Goal: Information Seeking & Learning: Check status

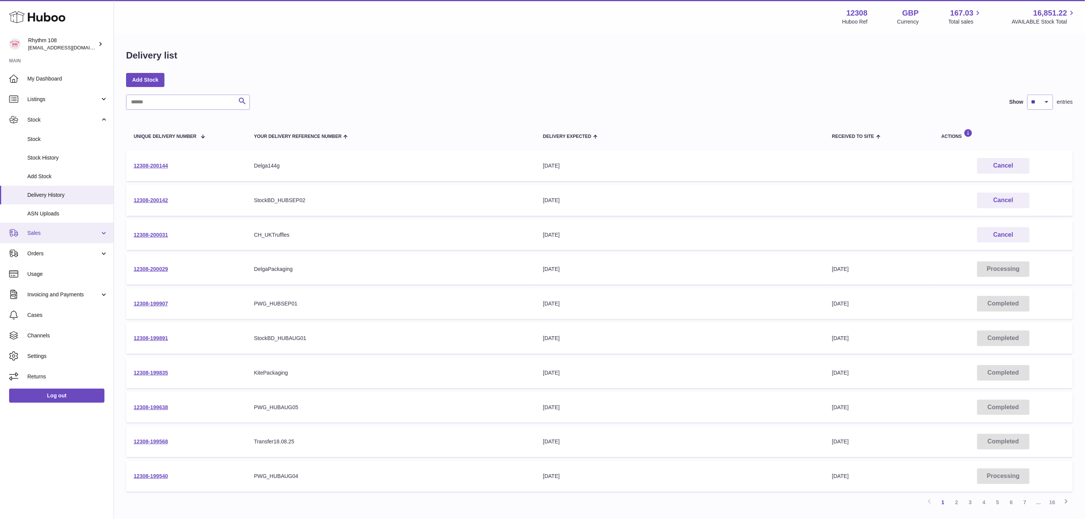
click at [30, 229] on span "Sales" at bounding box center [63, 232] width 73 height 7
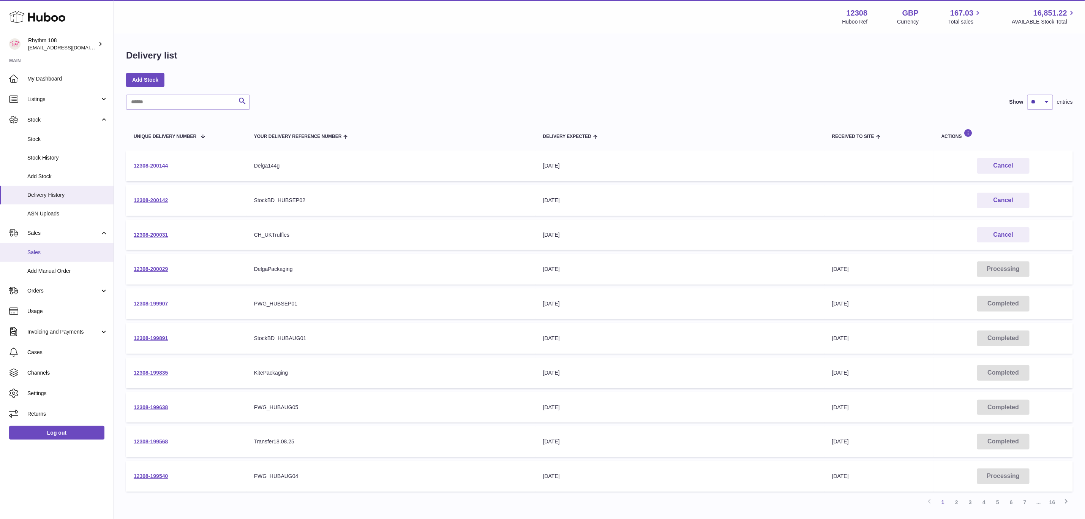
click at [40, 252] on span "Sales" at bounding box center [67, 252] width 81 height 7
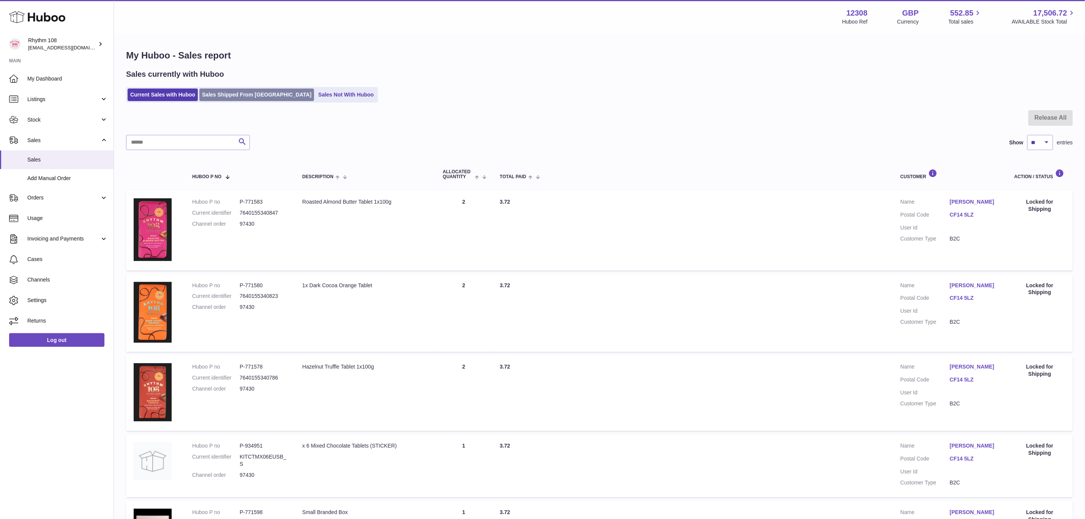
click at [240, 97] on link "Sales Shipped From [GEOGRAPHIC_DATA]" at bounding box center [256, 94] width 115 height 13
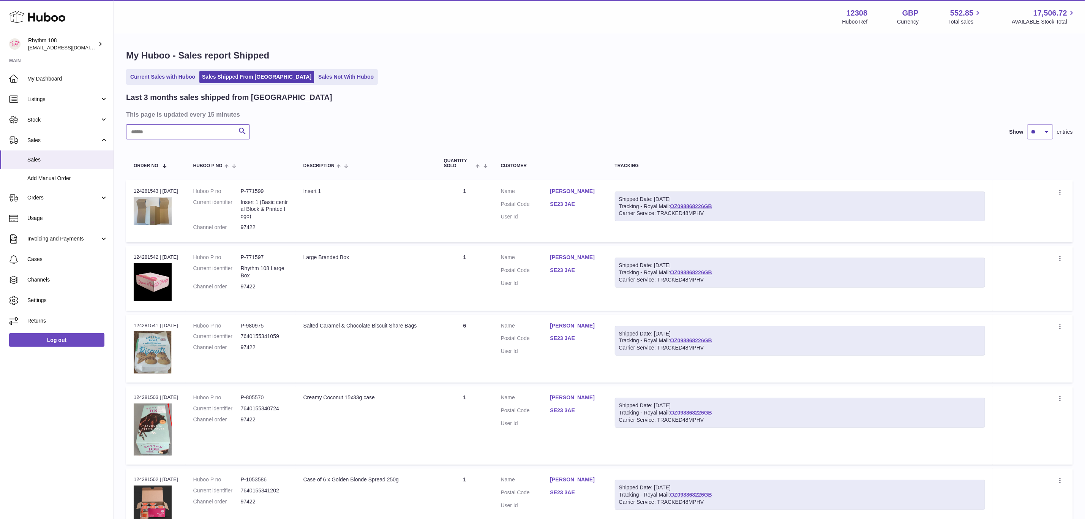
click at [185, 135] on input "text" at bounding box center [188, 131] width 124 height 15
type input "**********"
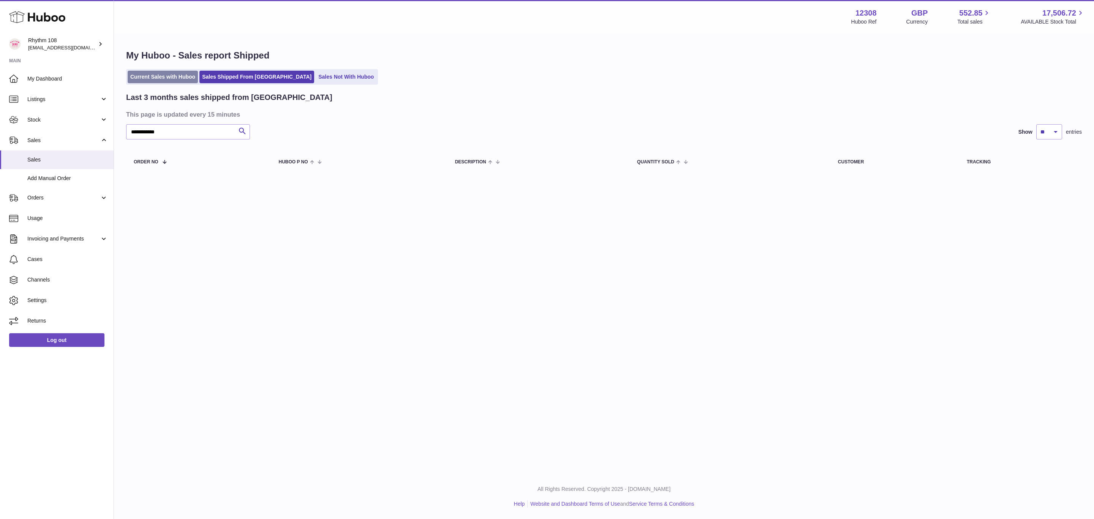
click at [156, 82] on link "Current Sales with Huboo" at bounding box center [163, 77] width 70 height 13
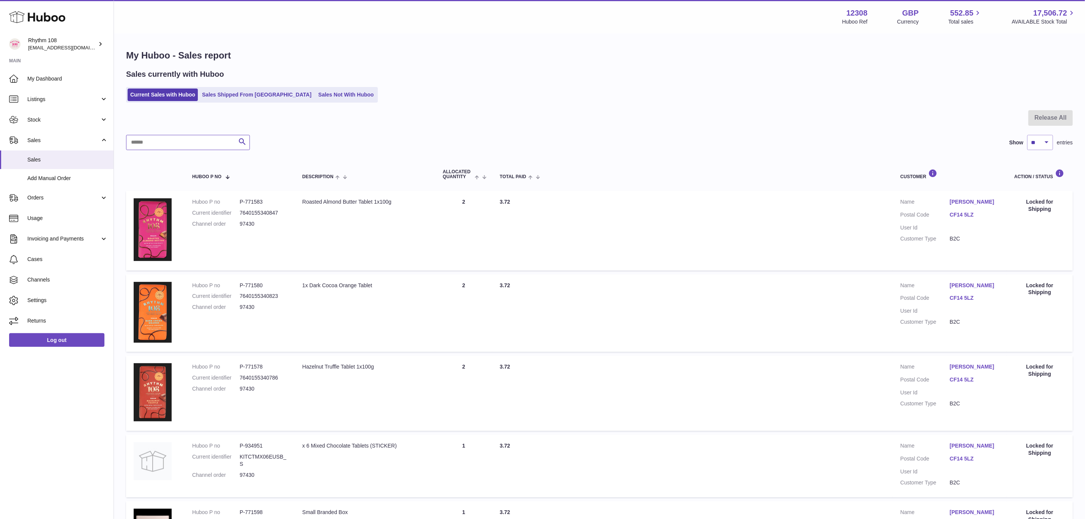
click at [204, 139] on input "text" at bounding box center [188, 142] width 124 height 15
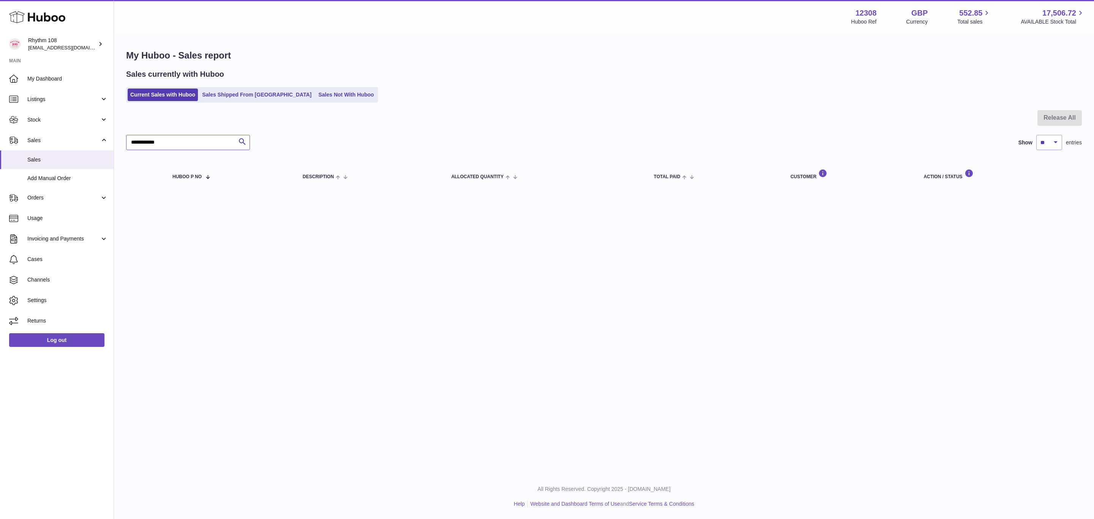
type input "**********"
click at [235, 100] on link "Sales Shipped From [GEOGRAPHIC_DATA]" at bounding box center [256, 94] width 115 height 13
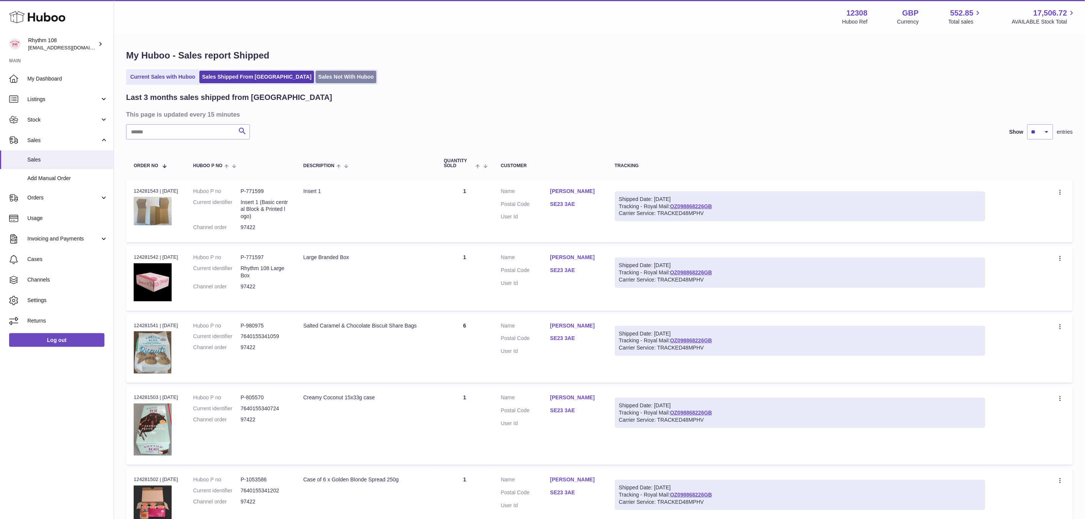
click at [316, 74] on link "Sales Not With Huboo" at bounding box center [346, 77] width 61 height 13
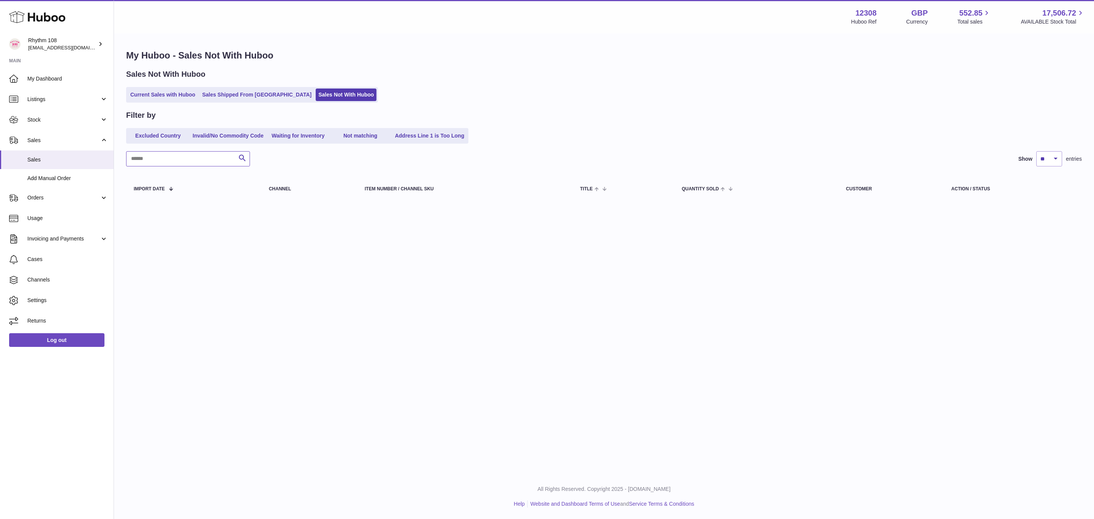
click at [196, 159] on input "text" at bounding box center [188, 158] width 124 height 15
click at [242, 95] on link "Sales Shipped From [GEOGRAPHIC_DATA]" at bounding box center [256, 94] width 115 height 13
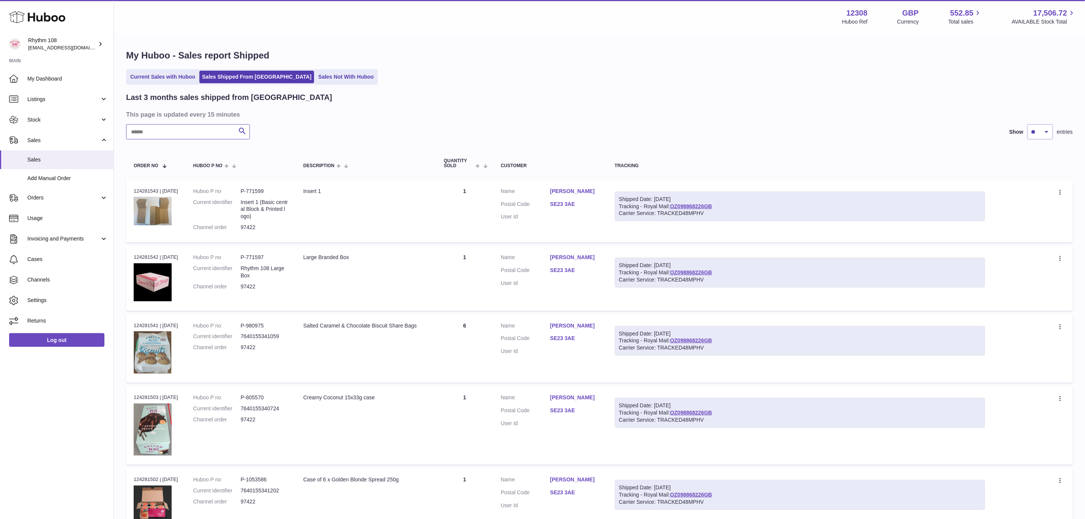
click at [194, 138] on input "text" at bounding box center [188, 131] width 124 height 15
type input "**********"
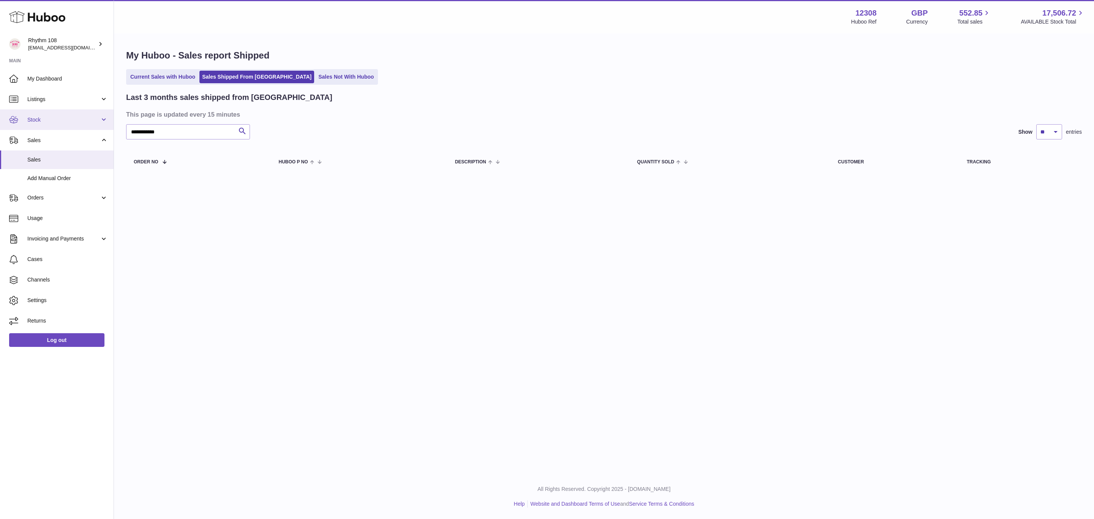
click at [48, 123] on span "Stock" at bounding box center [63, 119] width 73 height 7
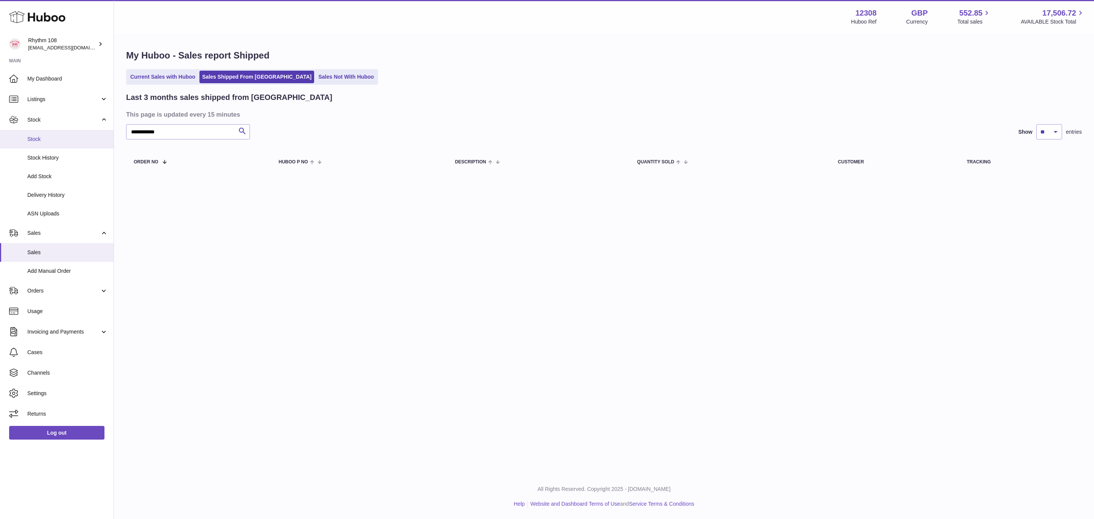
click at [46, 139] on span "Stock" at bounding box center [67, 139] width 81 height 7
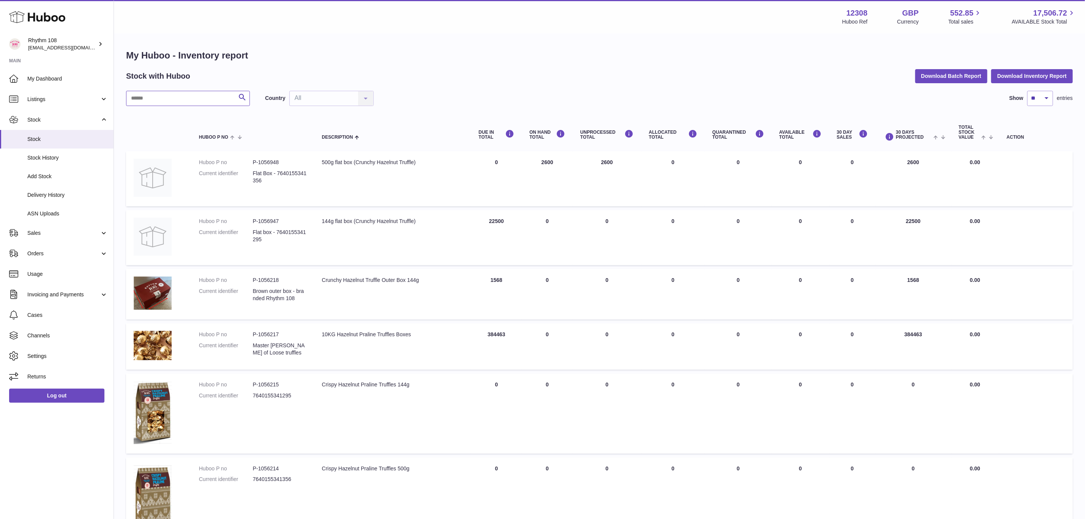
click at [198, 101] on input "text" at bounding box center [188, 98] width 124 height 15
type input "*******"
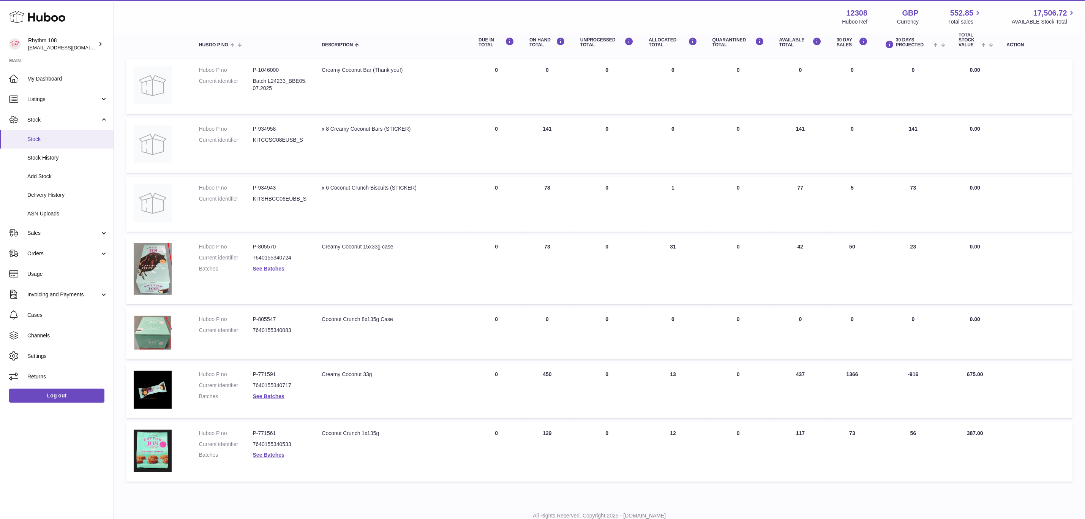
scroll to position [59, 0]
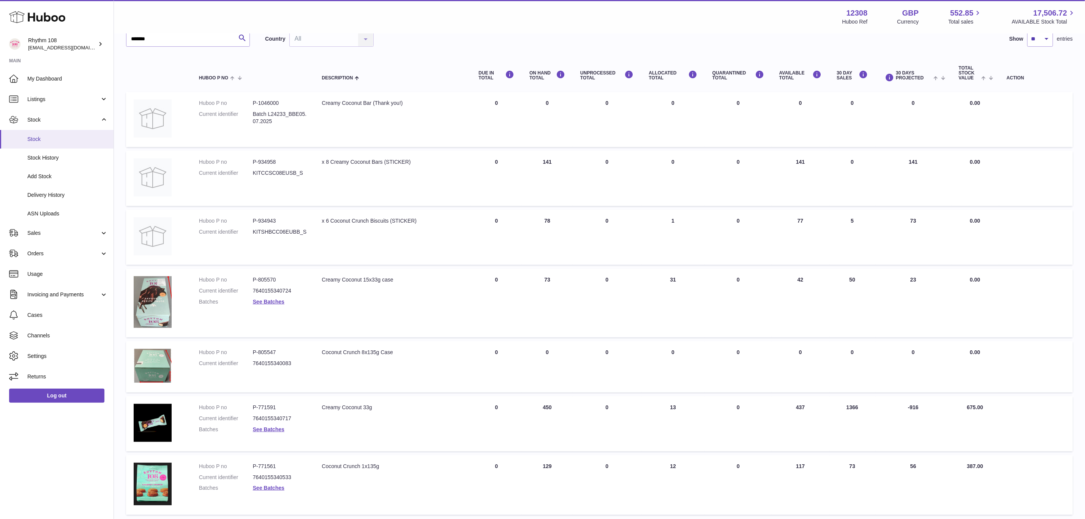
click at [36, 137] on span "Stock" at bounding box center [67, 139] width 81 height 7
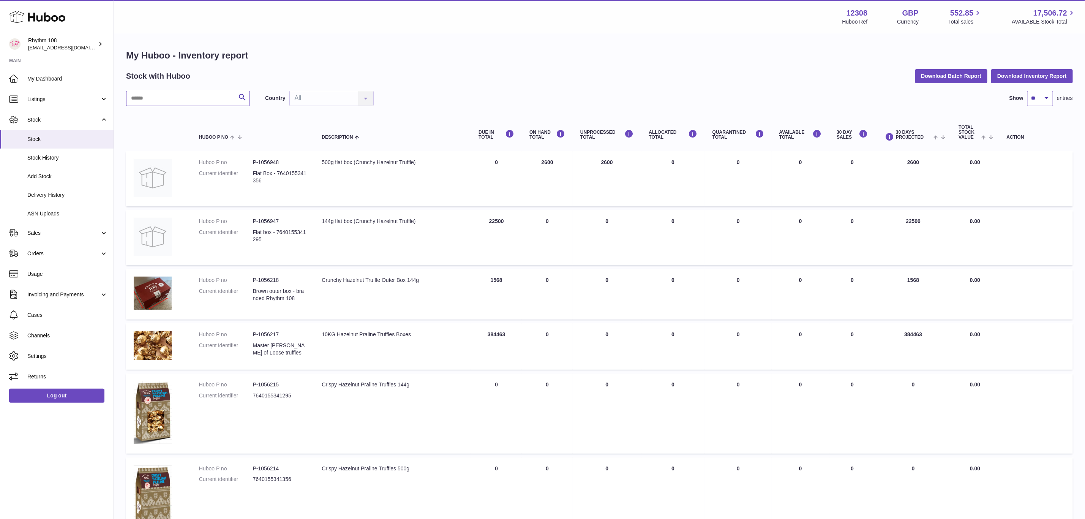
click at [168, 99] on input "text" at bounding box center [188, 98] width 124 height 15
click at [44, 235] on span "Sales" at bounding box center [63, 232] width 73 height 7
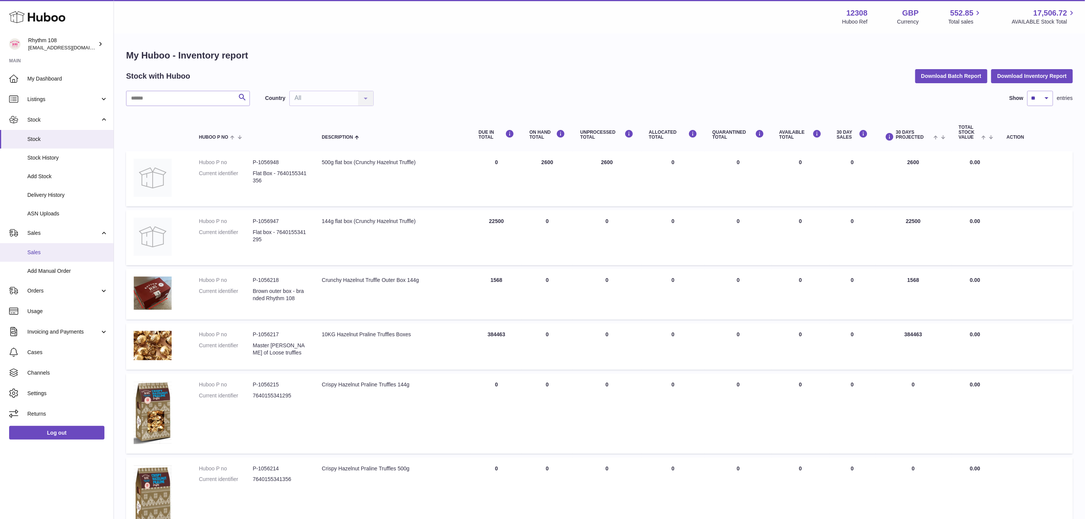
click at [46, 253] on span "Sales" at bounding box center [67, 252] width 81 height 7
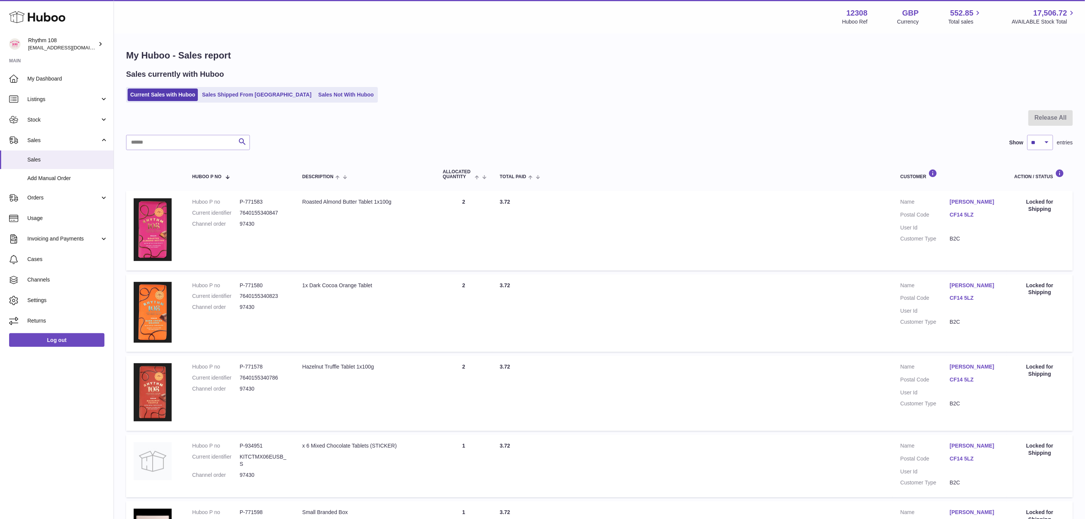
click at [201, 104] on div "My Huboo - Sales report Sales currently with Huboo Current Sales with Huboo Sal…" at bounding box center [599, 488] width 971 height 908
click at [207, 100] on link "Sales Shipped From [GEOGRAPHIC_DATA]" at bounding box center [256, 94] width 115 height 13
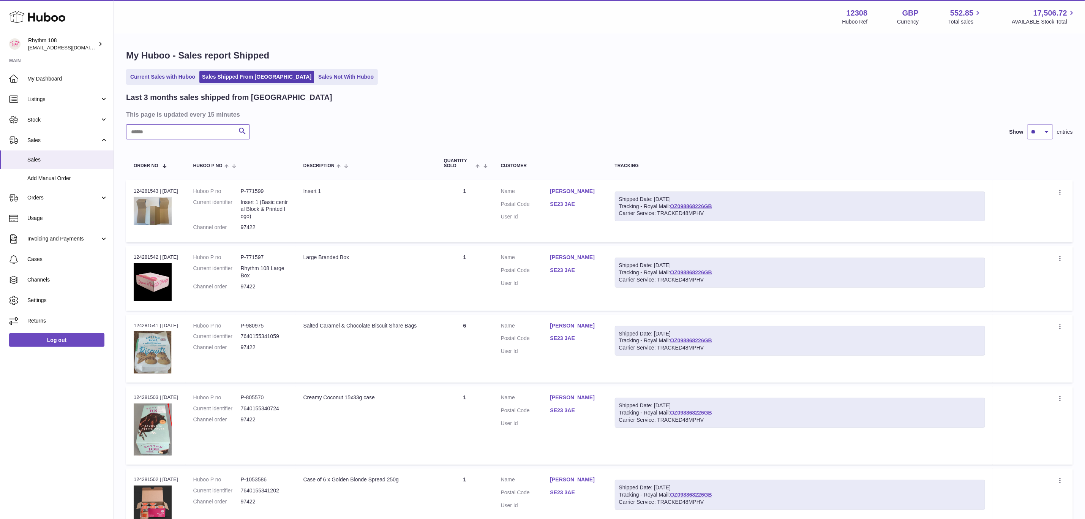
click at [182, 133] on input "text" at bounding box center [188, 131] width 124 height 15
type input "*"
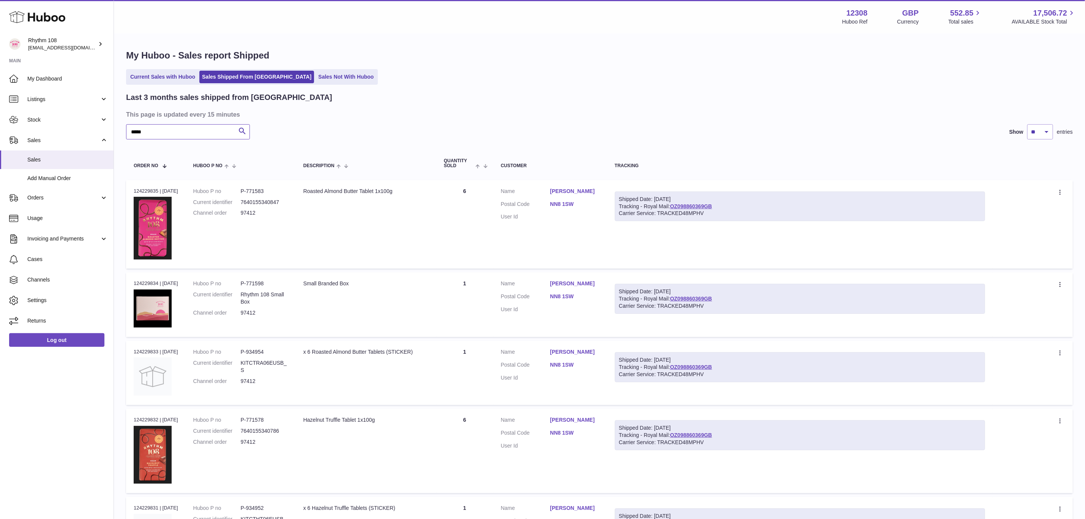
type input "*****"
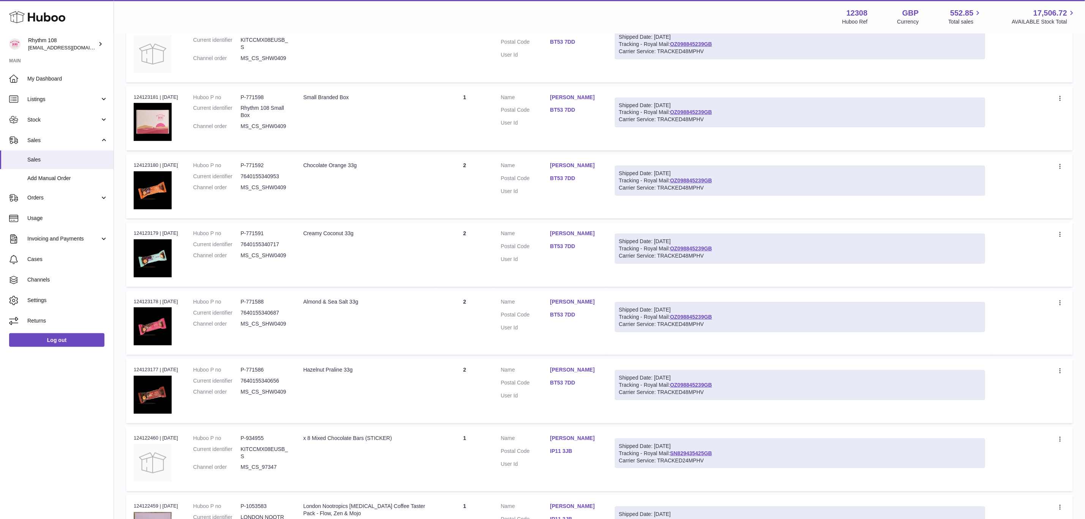
scroll to position [415, 0]
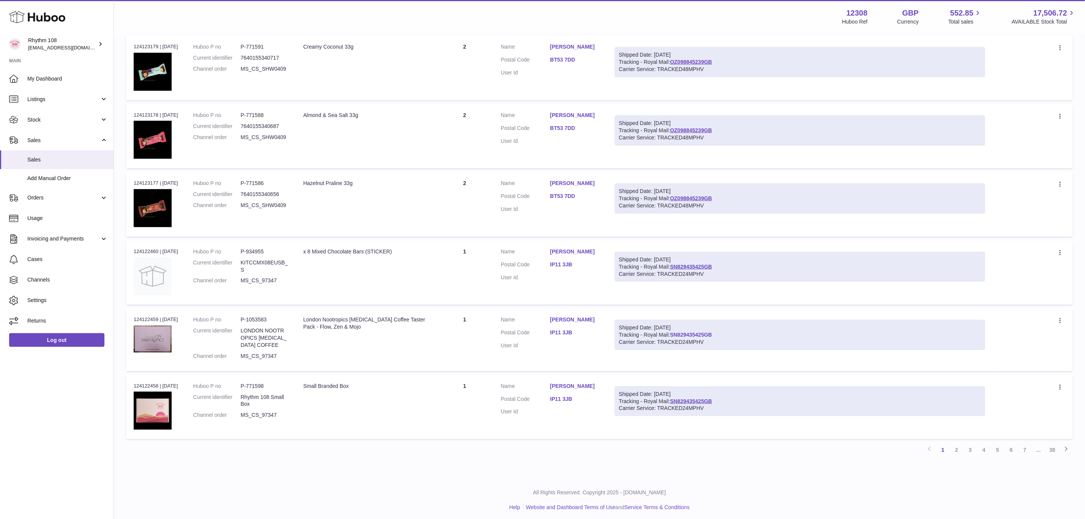
click at [700, 332] on link "SN829435425GB" at bounding box center [691, 335] width 42 height 6
drag, startPoint x: 284, startPoint y: 410, endPoint x: 239, endPoint y: 415, distance: 45.1
click at [239, 415] on dl "Huboo P no P-771598 Current identifier Rhythm 108 Small Box Channel order MS_CS…" at bounding box center [240, 402] width 95 height 40
copy dl "MS_CS_97347"
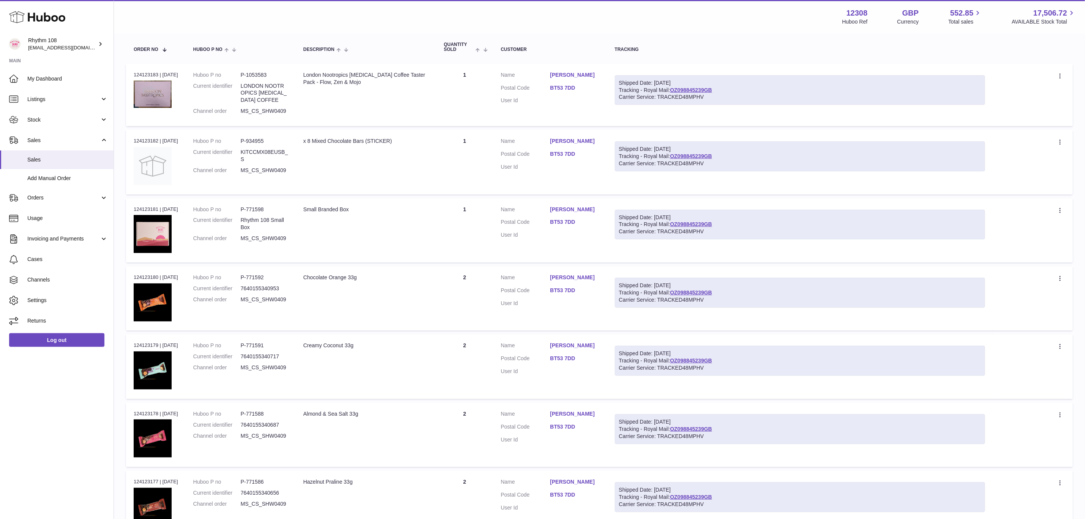
scroll to position [73, 0]
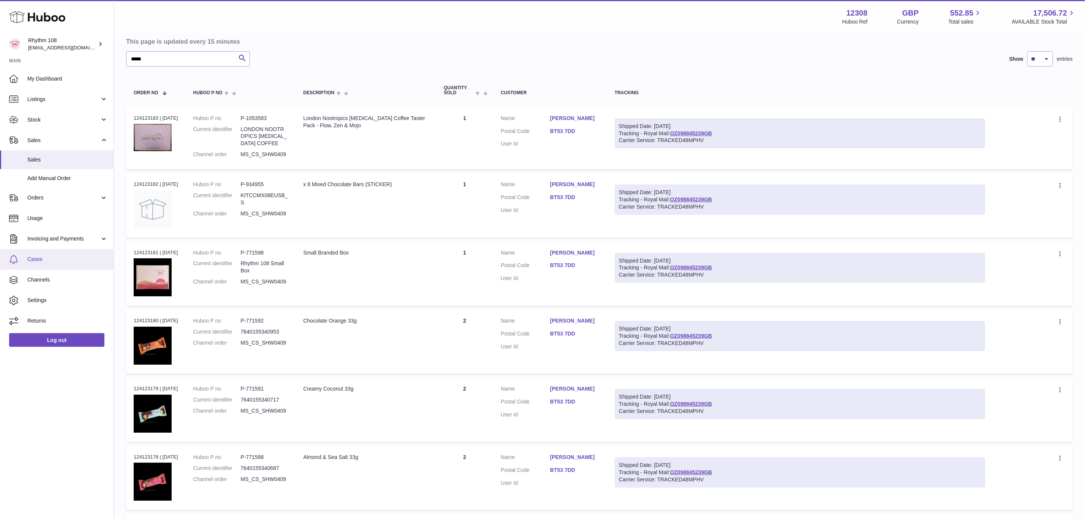
click at [48, 261] on span "Cases" at bounding box center [67, 259] width 81 height 7
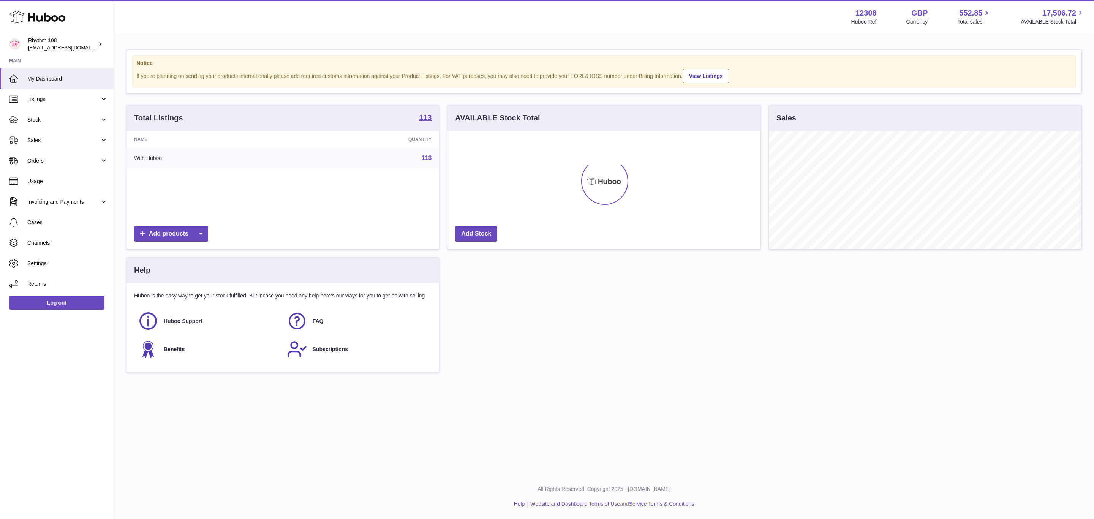
scroll to position [119, 312]
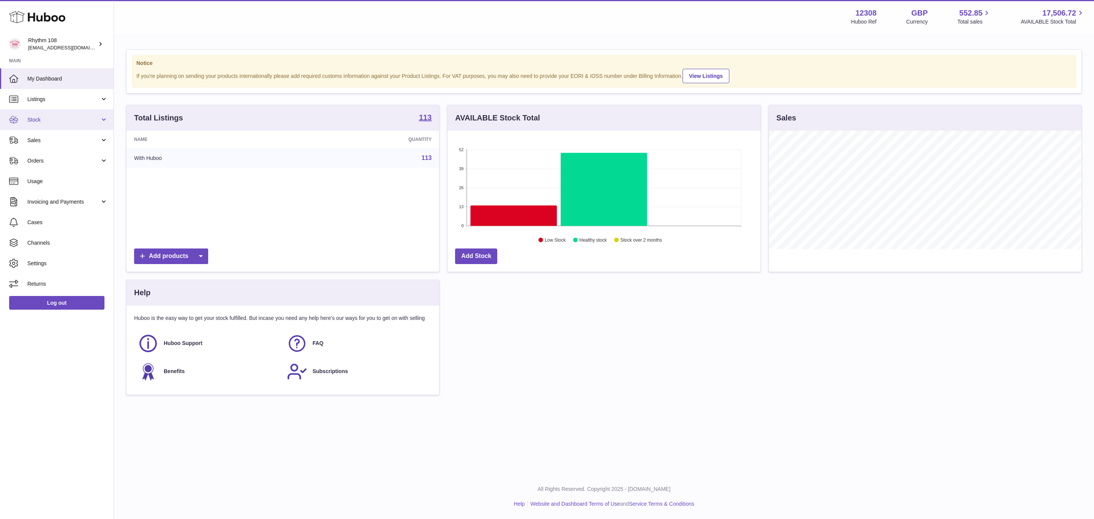
click at [41, 121] on span "Stock" at bounding box center [63, 119] width 73 height 7
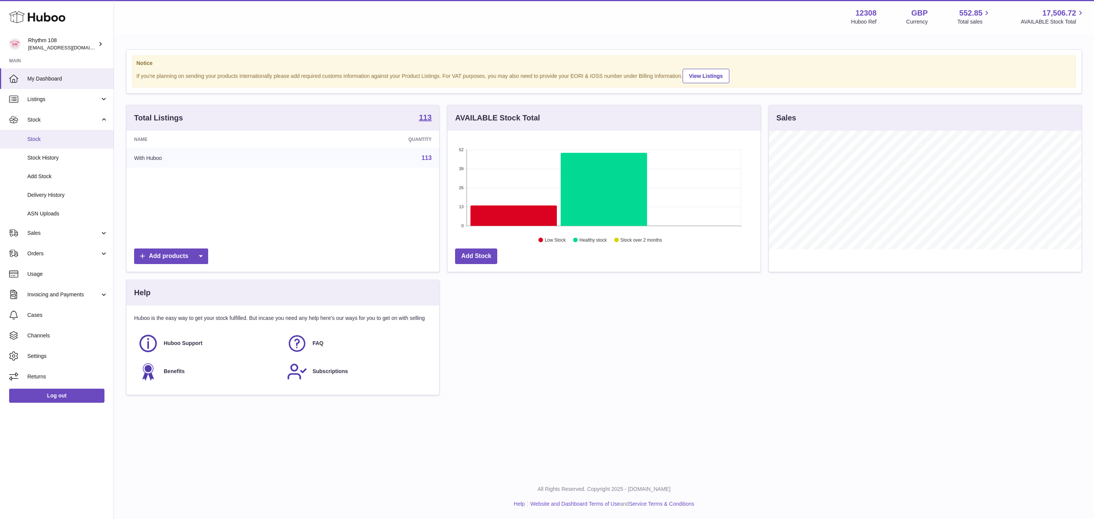
click at [44, 142] on span "Stock" at bounding box center [67, 139] width 81 height 7
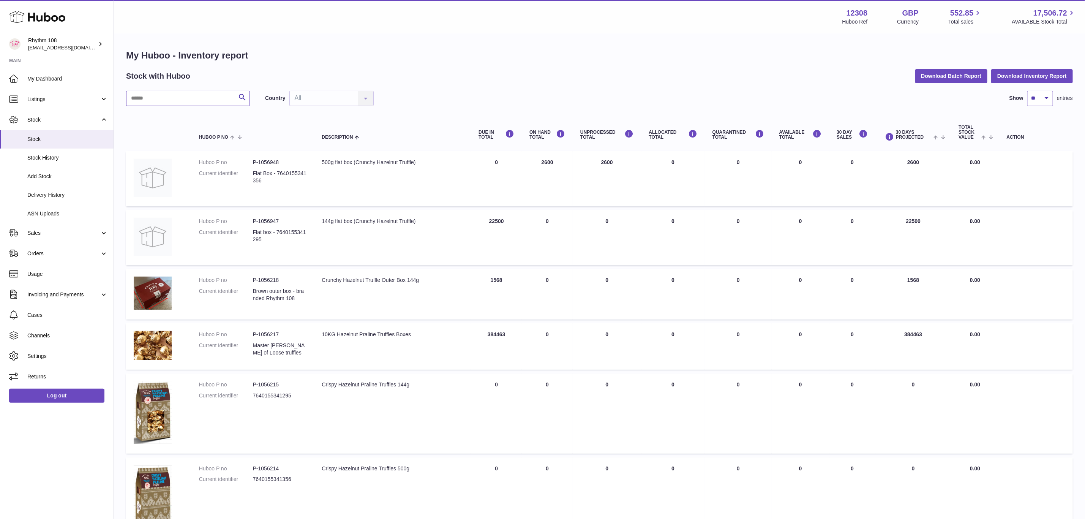
click at [137, 92] on input "text" at bounding box center [188, 98] width 124 height 15
type input "******"
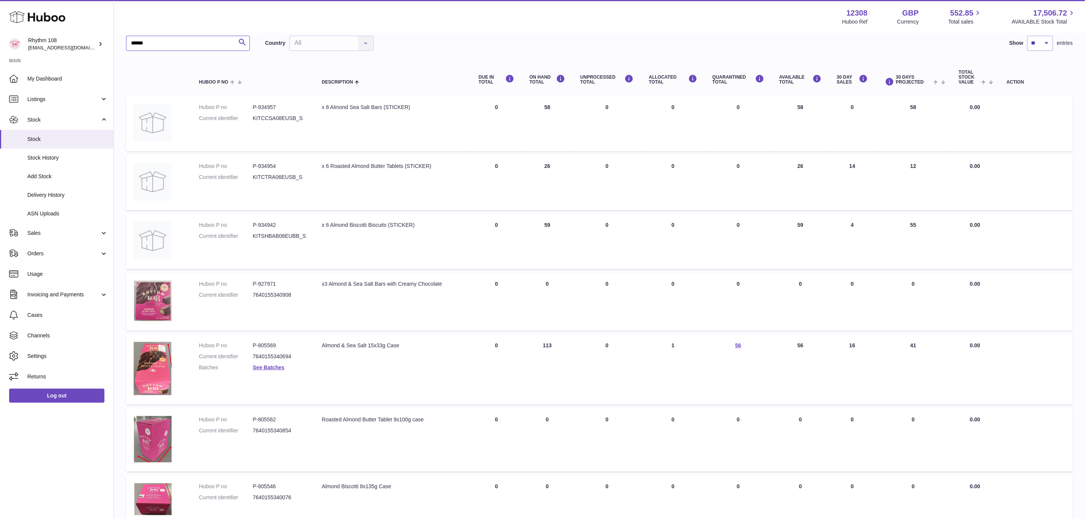
scroll to position [171, 0]
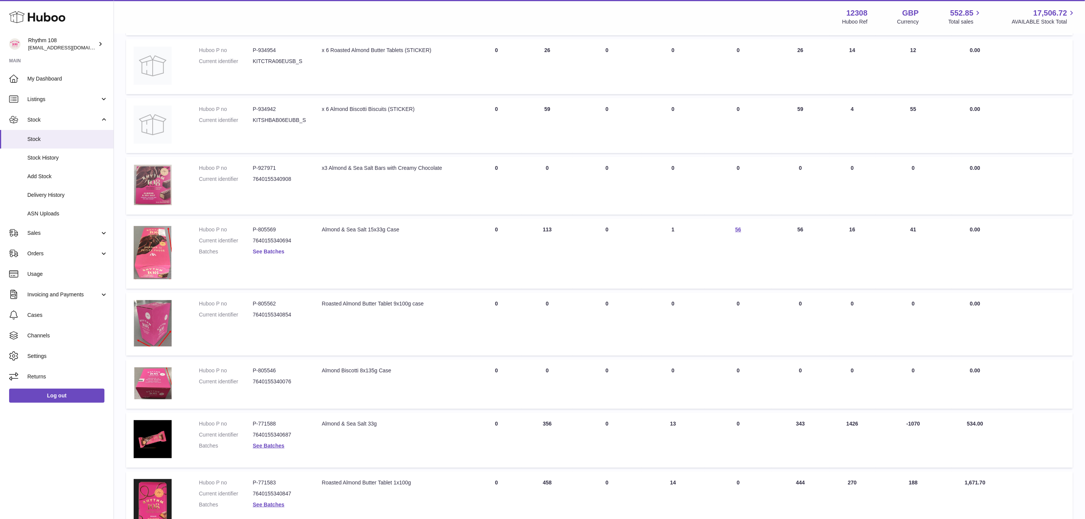
click at [267, 250] on link "See Batches" at bounding box center [269, 251] width 32 height 6
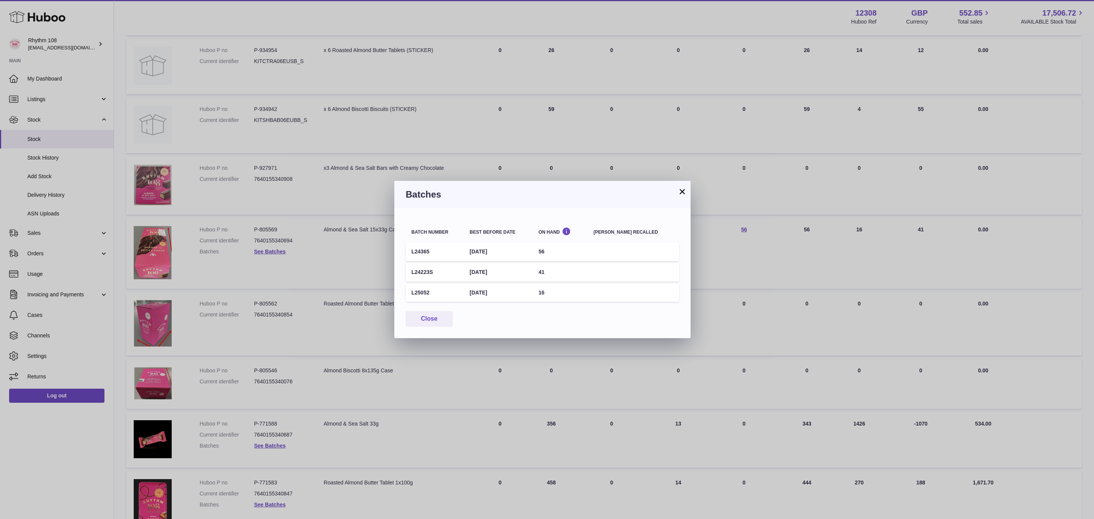
click at [679, 190] on button "×" at bounding box center [682, 191] width 9 height 9
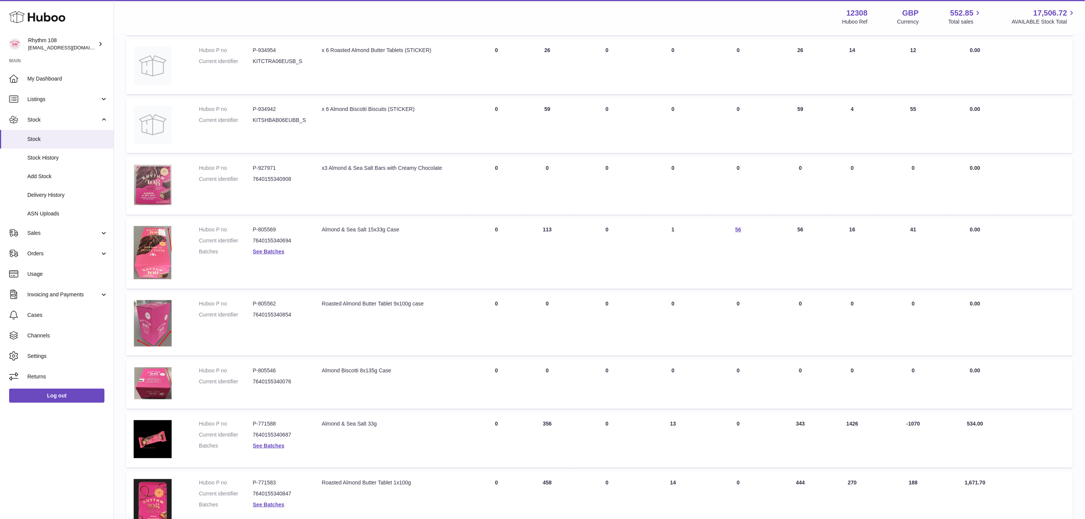
scroll to position [0, 0]
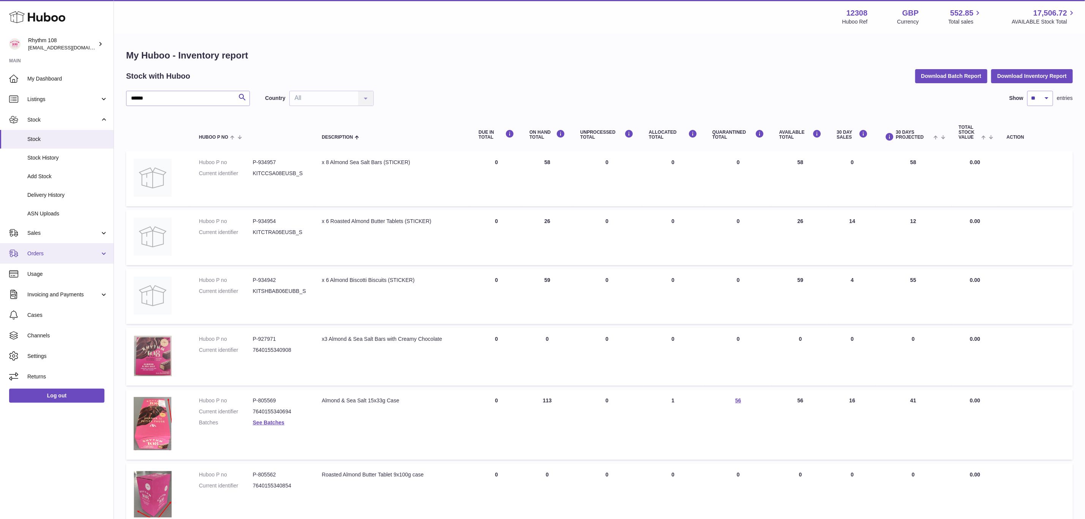
click at [46, 255] on span "Orders" at bounding box center [63, 253] width 73 height 7
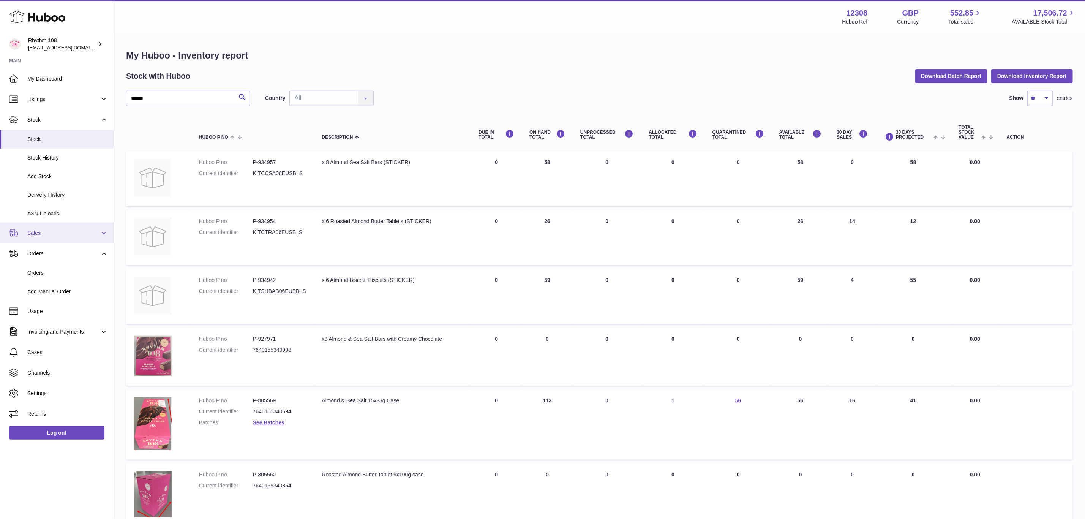
click at [49, 235] on span "Sales" at bounding box center [63, 232] width 73 height 7
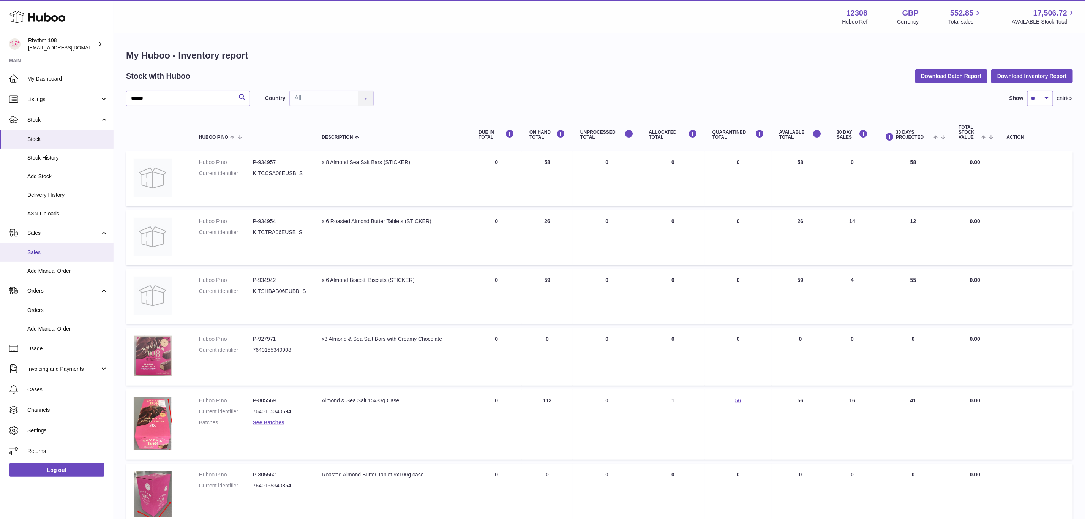
click at [54, 251] on span "Sales" at bounding box center [67, 252] width 81 height 7
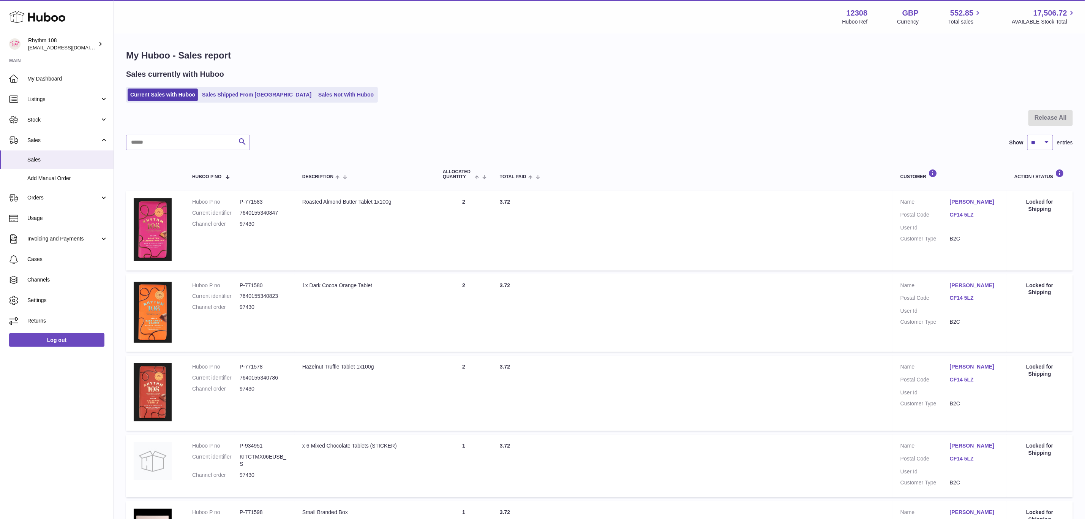
click at [215, 90] on link "Sales Shipped From Huboo" at bounding box center [256, 94] width 115 height 13
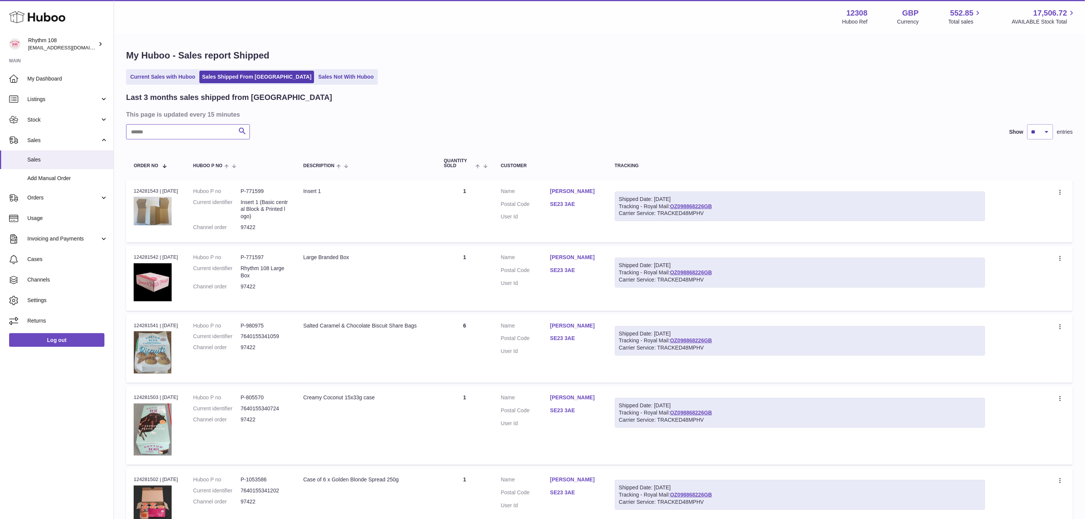
click at [177, 137] on input "text" at bounding box center [188, 131] width 124 height 15
paste input "*****"
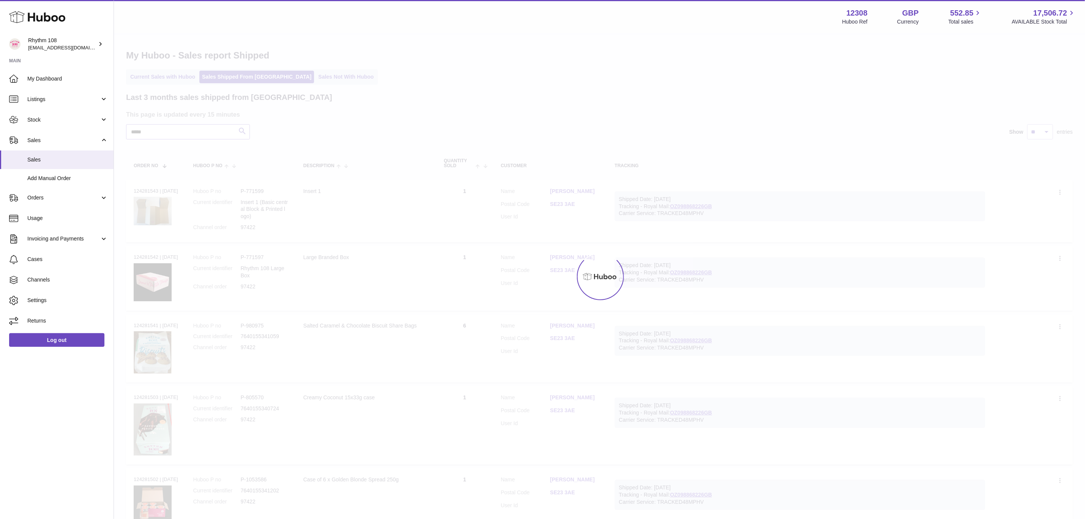
type input "*****"
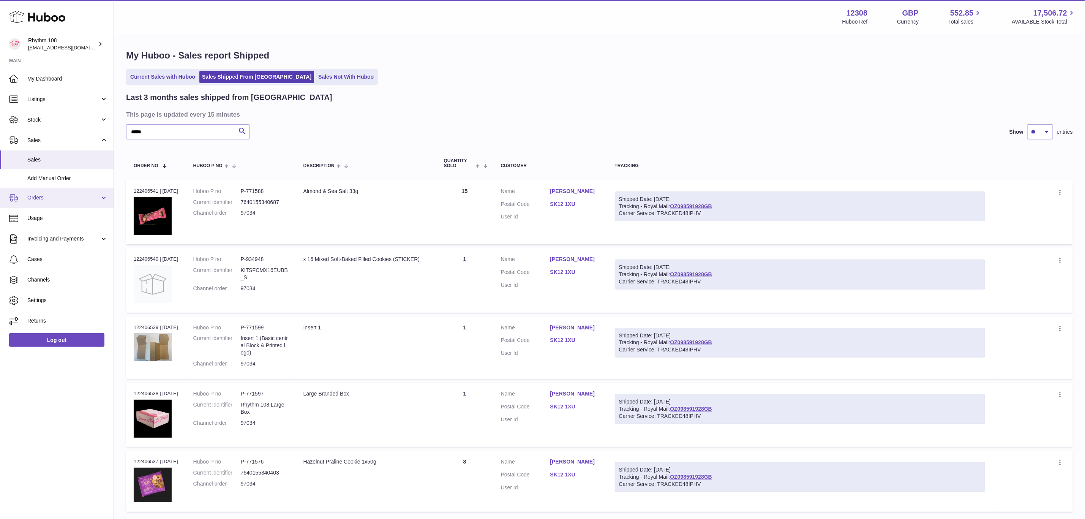
click at [43, 204] on link "Orders" at bounding box center [57, 198] width 114 height 21
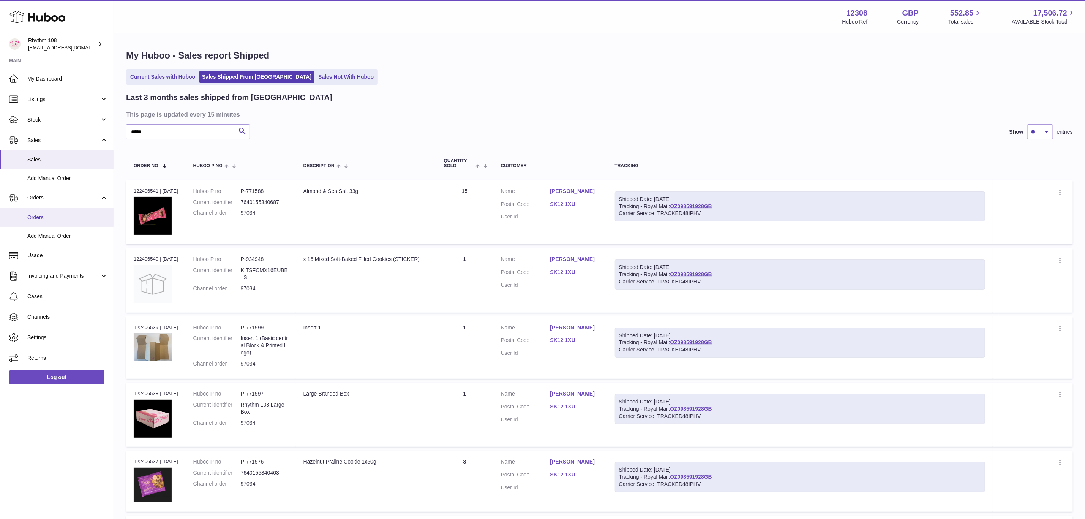
click at [49, 219] on span "Orders" at bounding box center [67, 217] width 81 height 7
